Goal: Task Accomplishment & Management: Manage account settings

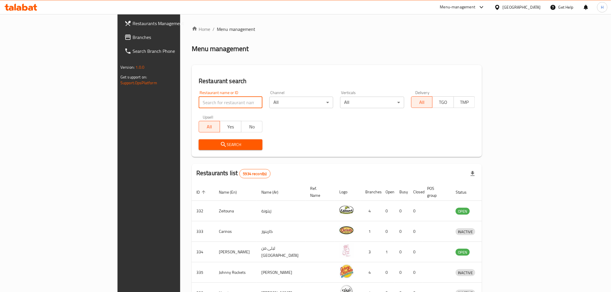
click at [199, 102] on input "search" at bounding box center [231, 103] width 64 height 12
click button "Search" at bounding box center [231, 144] width 64 height 11
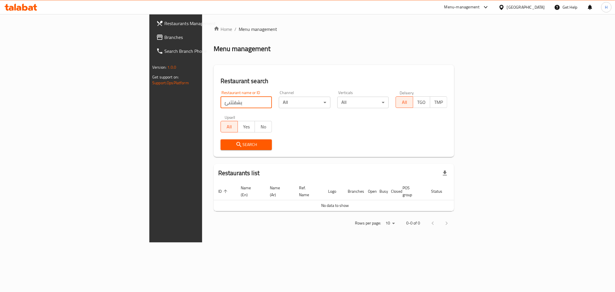
drag, startPoint x: 155, startPoint y: 96, endPoint x: 120, endPoint y: 99, distance: 35.3
click at [221, 99] on div "Restaurant name or ID يشقثثىئ Restaurant name or ID" at bounding box center [247, 100] width 52 height 18
type input "dareenz"
click button "Search" at bounding box center [247, 144] width 52 height 11
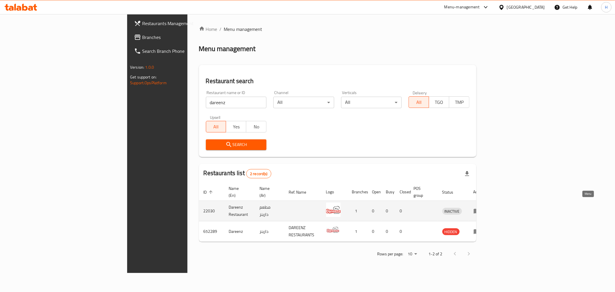
click at [480, 209] on icon "enhanced table" at bounding box center [477, 211] width 6 height 5
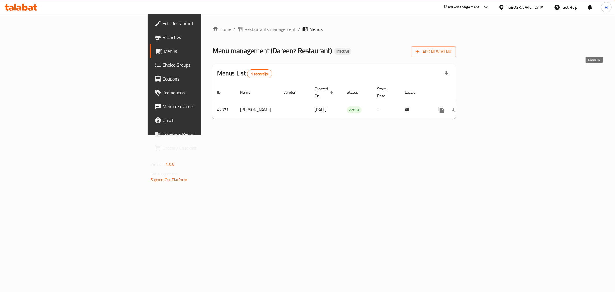
click at [449, 76] on icon "button" at bounding box center [447, 73] width 4 height 5
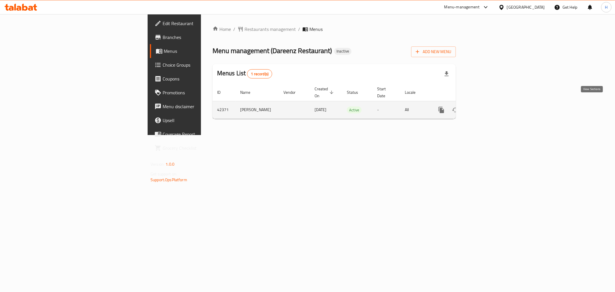
click at [486, 107] on icon "enhanced table" at bounding box center [483, 109] width 5 height 5
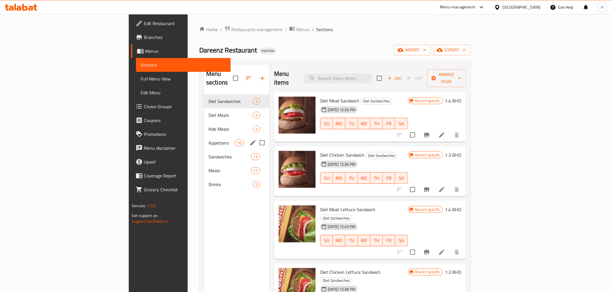
click at [204, 136] on div "Appetizers 10" at bounding box center [237, 143] width 66 height 14
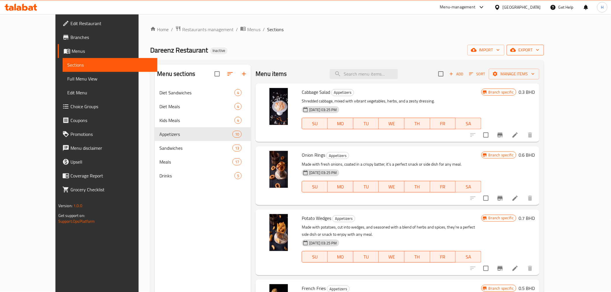
click at [539, 52] on span "export" at bounding box center [525, 49] width 28 height 7
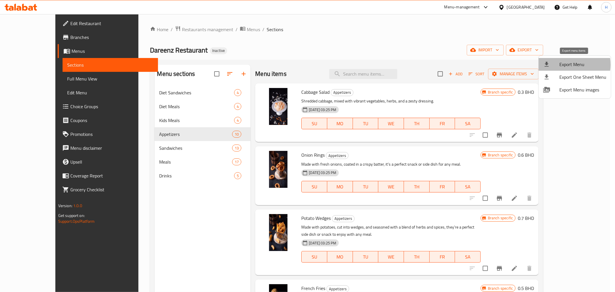
click at [569, 65] on span "Export Menu" at bounding box center [583, 64] width 47 height 7
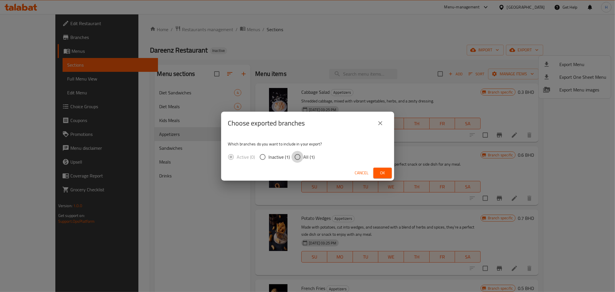
click at [296, 156] on input "All (1)" at bounding box center [298, 157] width 12 height 12
radio input "true"
click at [383, 169] on span "Ok" at bounding box center [382, 172] width 9 height 7
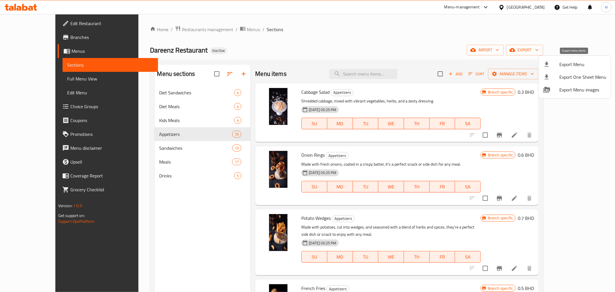
click at [567, 64] on span "Export Menu" at bounding box center [583, 64] width 47 height 7
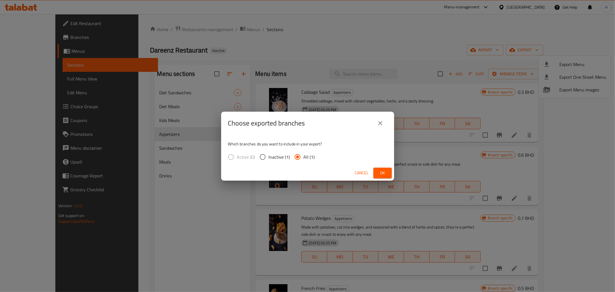
click at [380, 171] on span "Ok" at bounding box center [382, 172] width 9 height 7
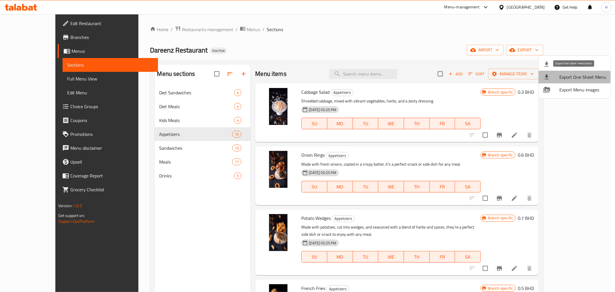
click at [564, 77] on span "Export One Sheet Menu" at bounding box center [583, 77] width 47 height 7
click at [557, 67] on div at bounding box center [552, 64] width 16 height 7
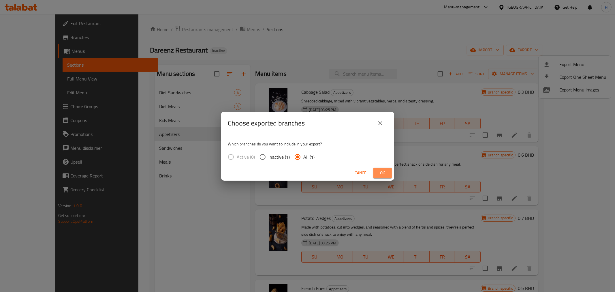
click at [381, 173] on span "Ok" at bounding box center [382, 172] width 9 height 7
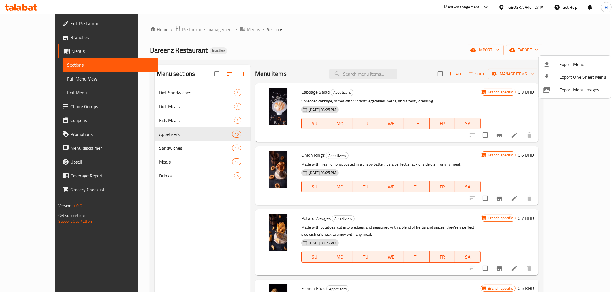
click at [136, 120] on div at bounding box center [307, 146] width 615 height 292
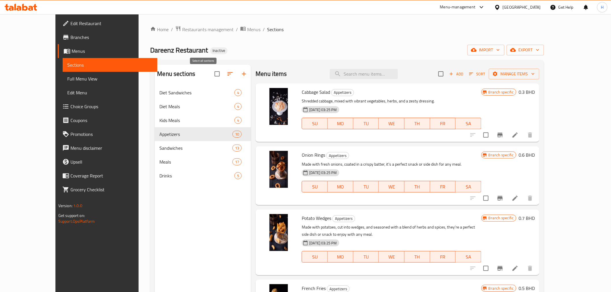
click at [211, 75] on input "checkbox" at bounding box center [217, 74] width 12 height 12
checkbox input "true"
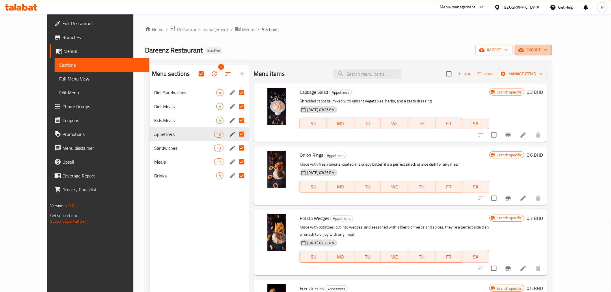
click at [547, 49] on span "export" at bounding box center [533, 49] width 28 height 7
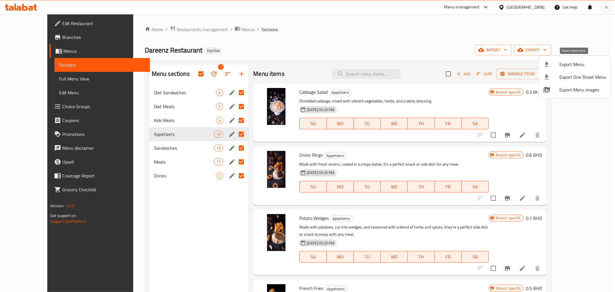
click at [561, 63] on span "Export Menu" at bounding box center [583, 64] width 47 height 7
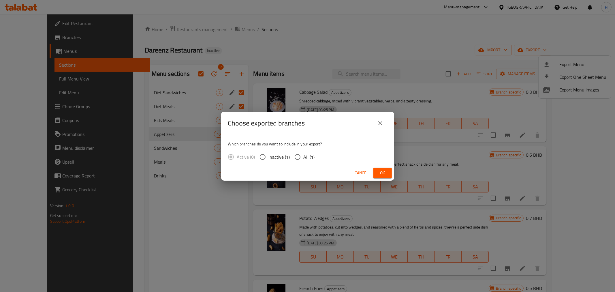
click at [295, 157] on input "All (1)" at bounding box center [298, 157] width 12 height 12
radio input "true"
click at [379, 169] on span "Ok" at bounding box center [382, 172] width 9 height 7
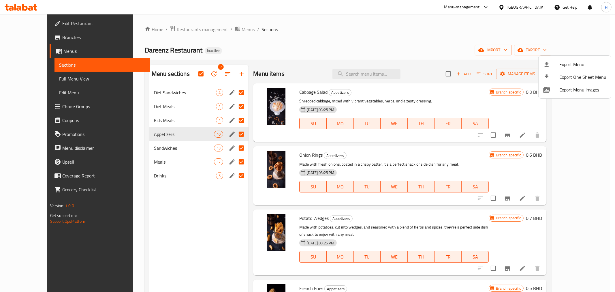
click at [194, 269] on div at bounding box center [307, 146] width 615 height 292
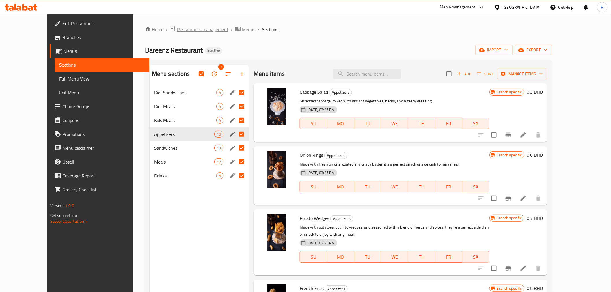
click at [182, 30] on span "Restaurants management" at bounding box center [202, 29] width 51 height 7
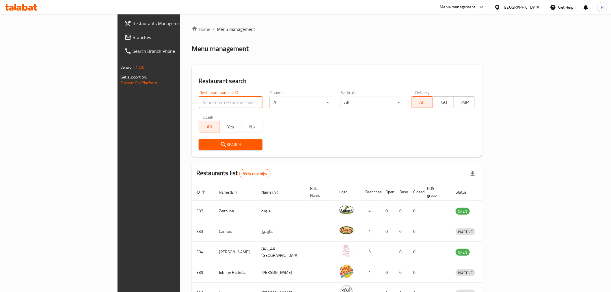
click at [199, 104] on input "search" at bounding box center [231, 103] width 64 height 12
click button "Search" at bounding box center [231, 144] width 64 height 11
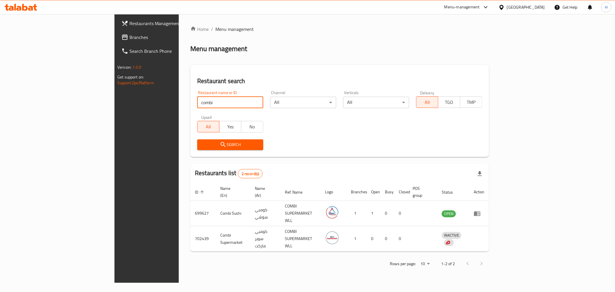
click at [197, 104] on input "combi" at bounding box center [230, 103] width 66 height 12
type input "bur"
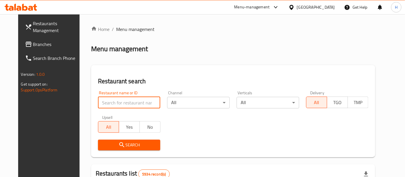
click at [110, 106] on input "search" at bounding box center [129, 103] width 63 height 12
click button "Search" at bounding box center [129, 144] width 63 height 11
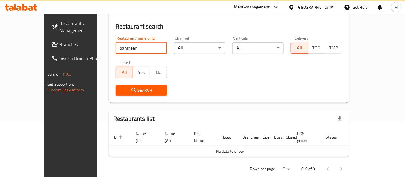
scroll to position [54, 0]
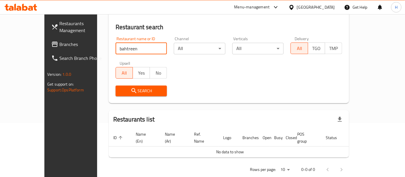
click at [116, 48] on input "bahtreen" at bounding box center [142, 49] width 52 height 12
click button "Search" at bounding box center [142, 90] width 52 height 11
type input "beht"
click button "Search" at bounding box center [142, 90] width 52 height 11
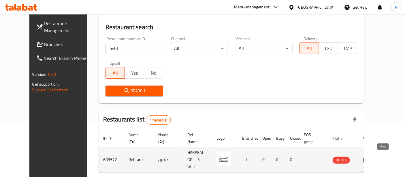
click at [370, 157] on icon "enhanced table" at bounding box center [367, 159] width 6 height 5
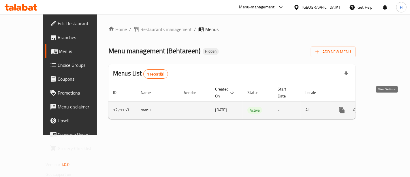
click at [386, 106] on icon "enhanced table" at bounding box center [383, 109] width 7 height 7
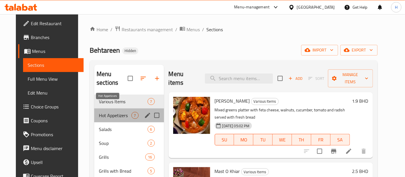
click at [104, 112] on span "Hot Appetizers" at bounding box center [115, 115] width 32 height 7
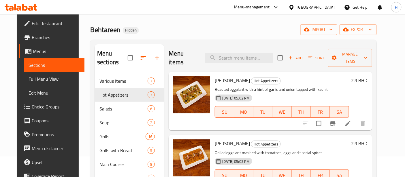
scroll to position [20, 0]
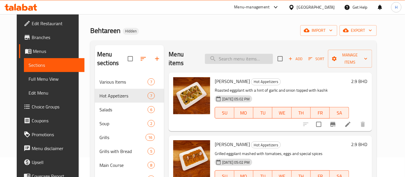
click at [236, 55] on input "search" at bounding box center [239, 59] width 68 height 10
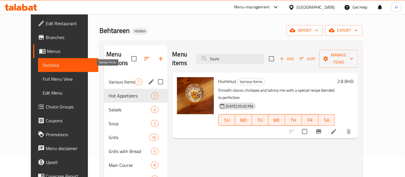
type input "hum"
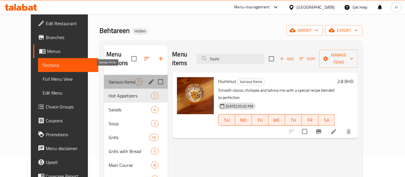
click at [109, 78] on span "Various Items" at bounding box center [122, 81] width 26 height 7
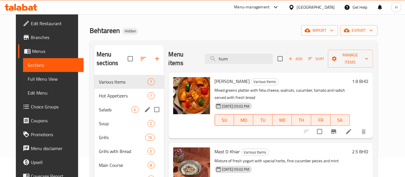
click at [105, 105] on div "Salads 6" at bounding box center [129, 109] width 70 height 14
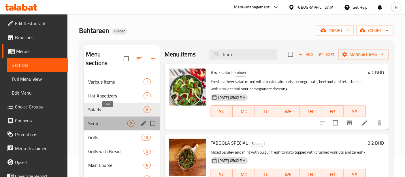
click at [108, 120] on span "Soup" at bounding box center [107, 123] width 39 height 7
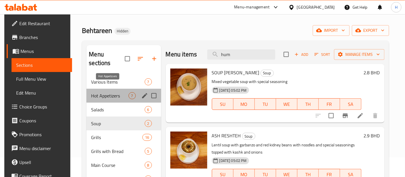
click at [126, 92] on span "Hot Appetizers" at bounding box center [109, 95] width 37 height 7
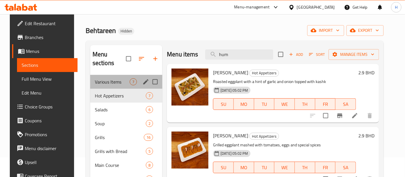
click at [113, 75] on div "Various Items 7" at bounding box center [126, 82] width 72 height 14
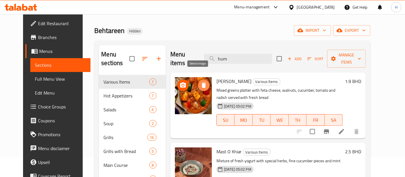
click at [201, 82] on icon "delete image" at bounding box center [204, 85] width 7 height 7
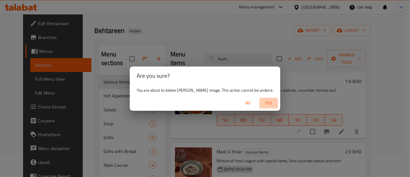
click at [268, 99] on button "Yes" at bounding box center [269, 103] width 18 height 11
